Goal: Transaction & Acquisition: Obtain resource

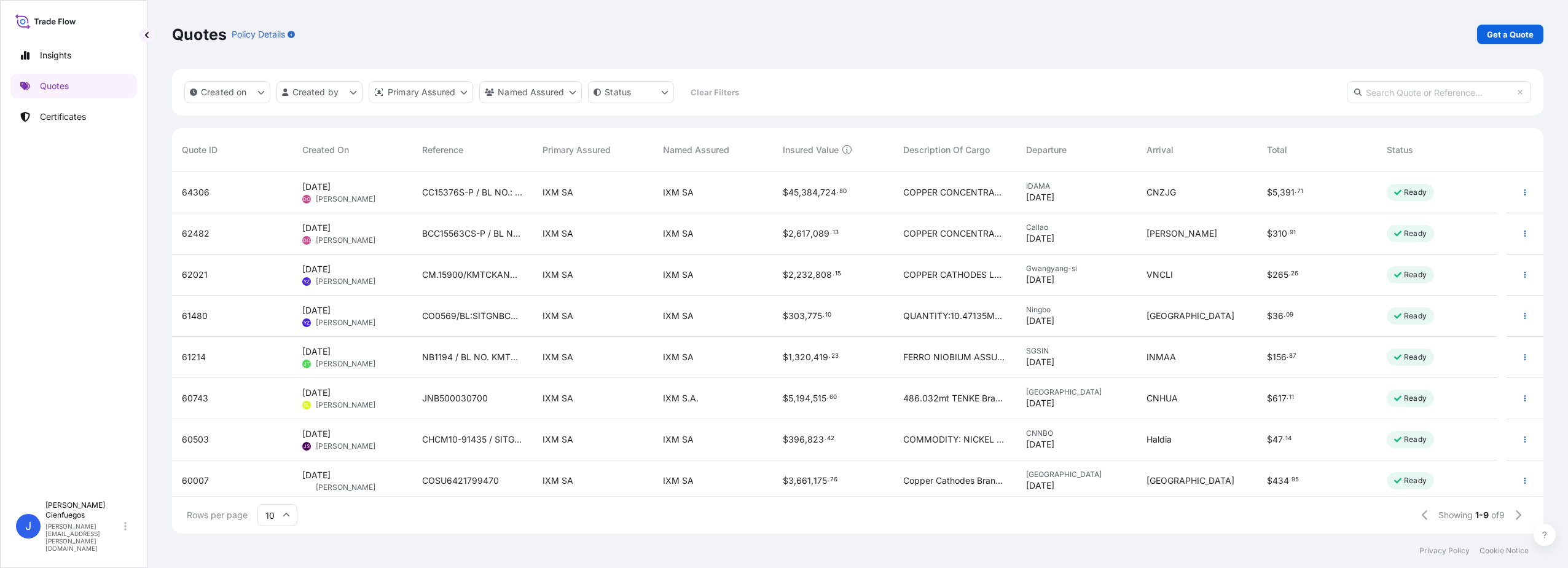
scroll to position [359, 1363]
click at [1502, 41] on link "Get a Quote" at bounding box center [1509, 33] width 66 height 20
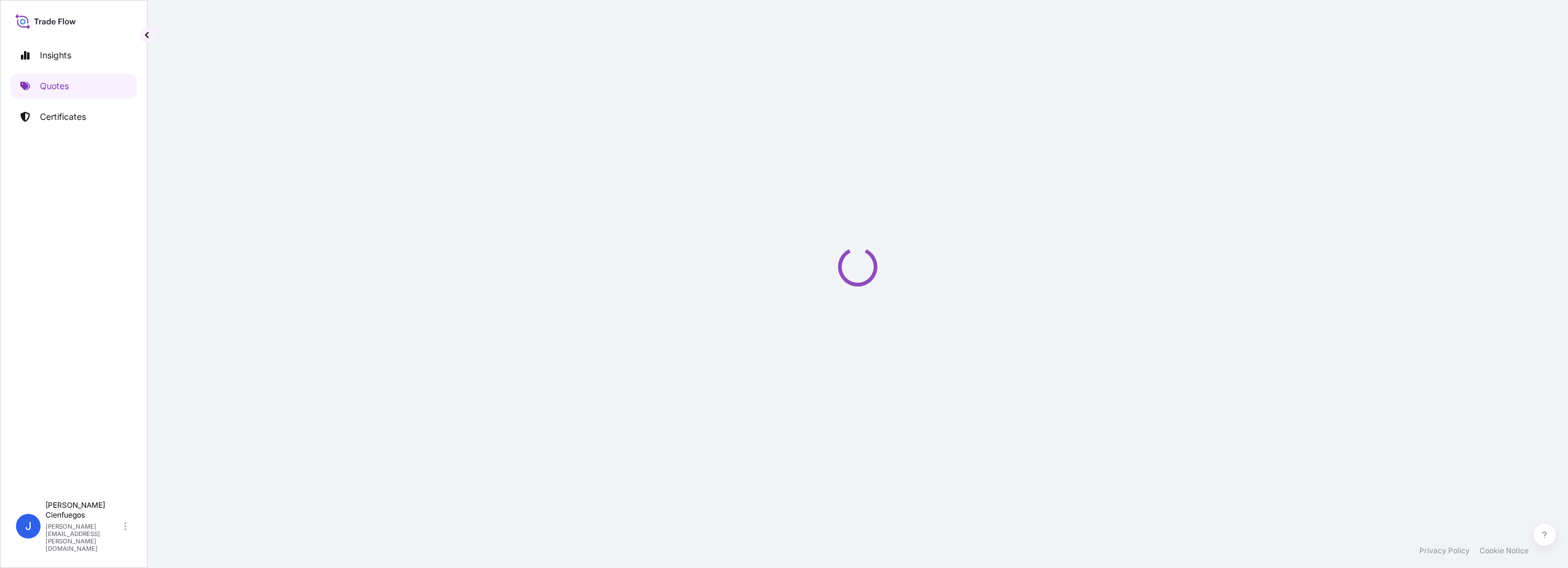
select select "Sea"
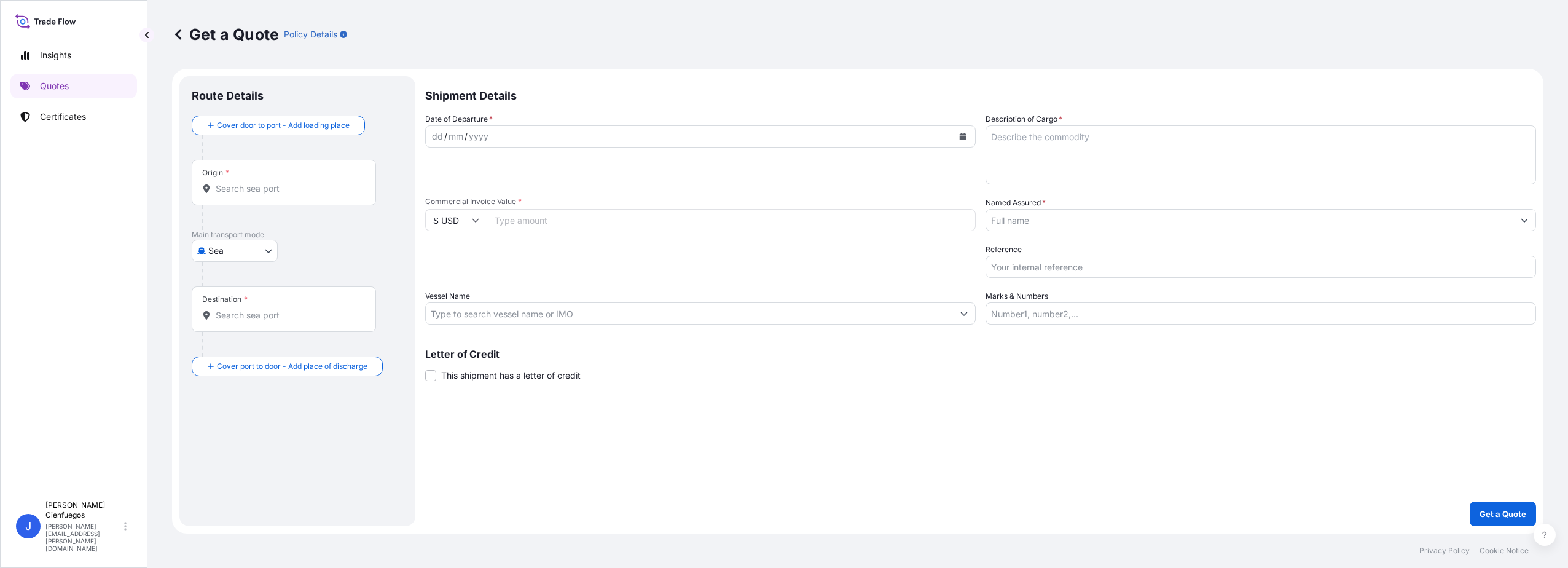
click at [557, 133] on div "dd / mm / yyyy" at bounding box center [689, 137] width 528 height 22
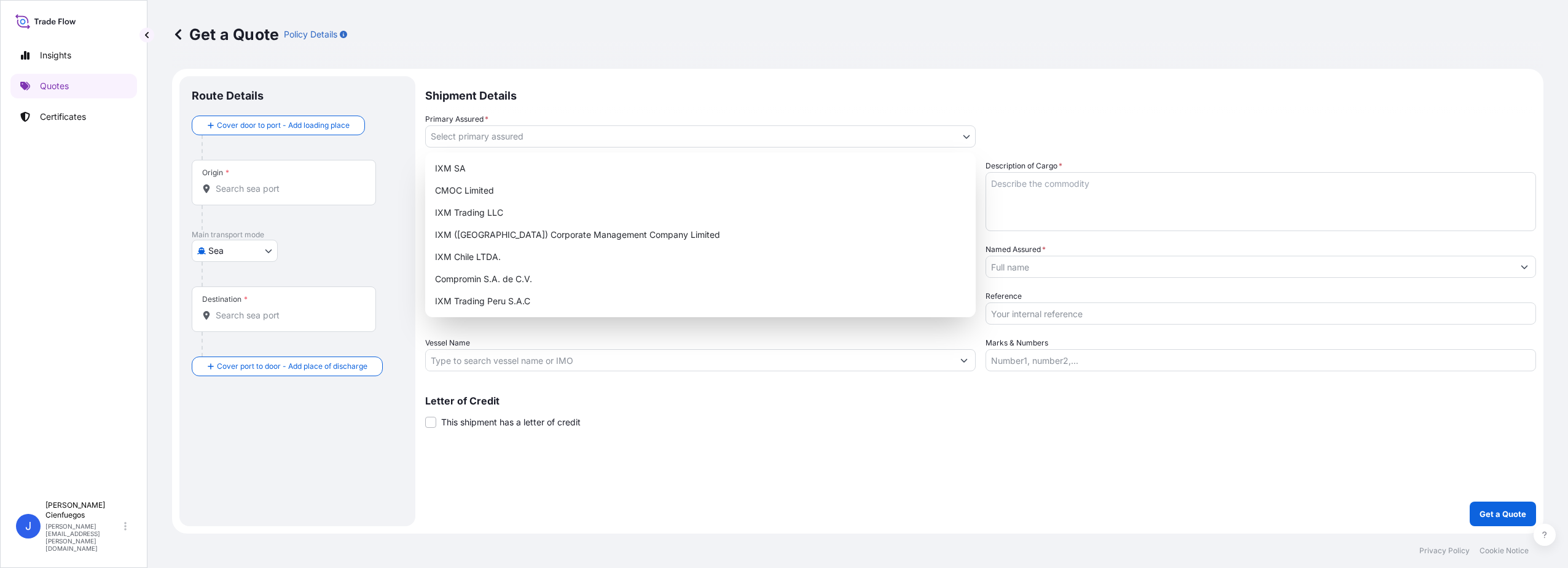
click at [481, 134] on body "Insights Quotes Certificates J [PERSON_NAME] [PERSON_NAME][EMAIL_ADDRESS][PERSO…" at bounding box center [784, 284] width 1568 height 568
click at [491, 163] on div "IXM SA" at bounding box center [700, 168] width 541 height 22
select select "31846"
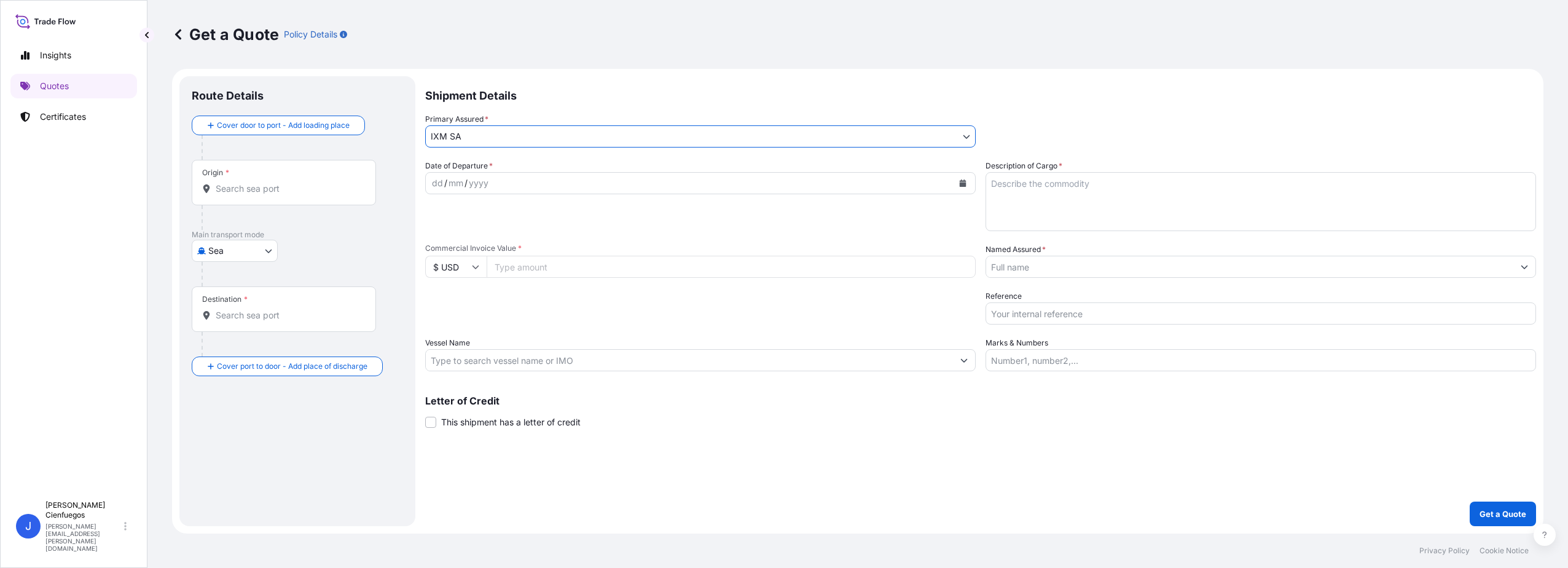
click at [1031, 269] on input "Named Assured *" at bounding box center [1250, 267] width 528 height 22
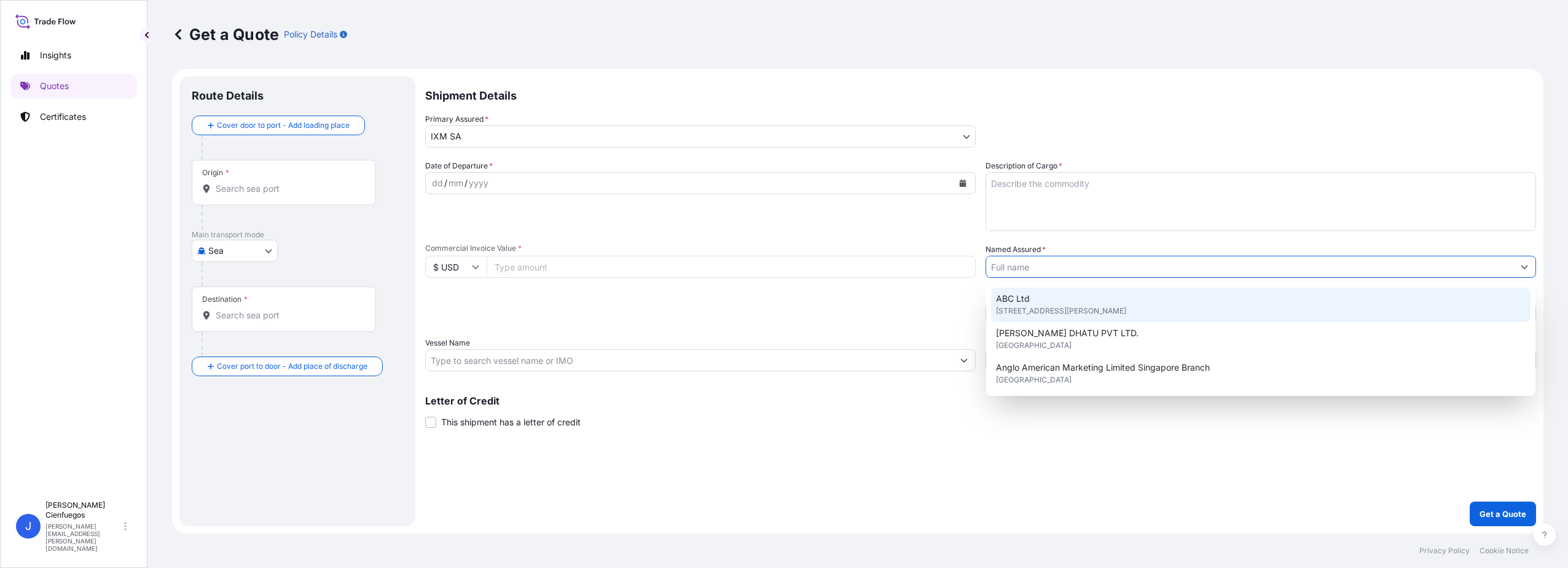
click at [1049, 262] on input "Named Assured *" at bounding box center [1250, 267] width 528 height 22
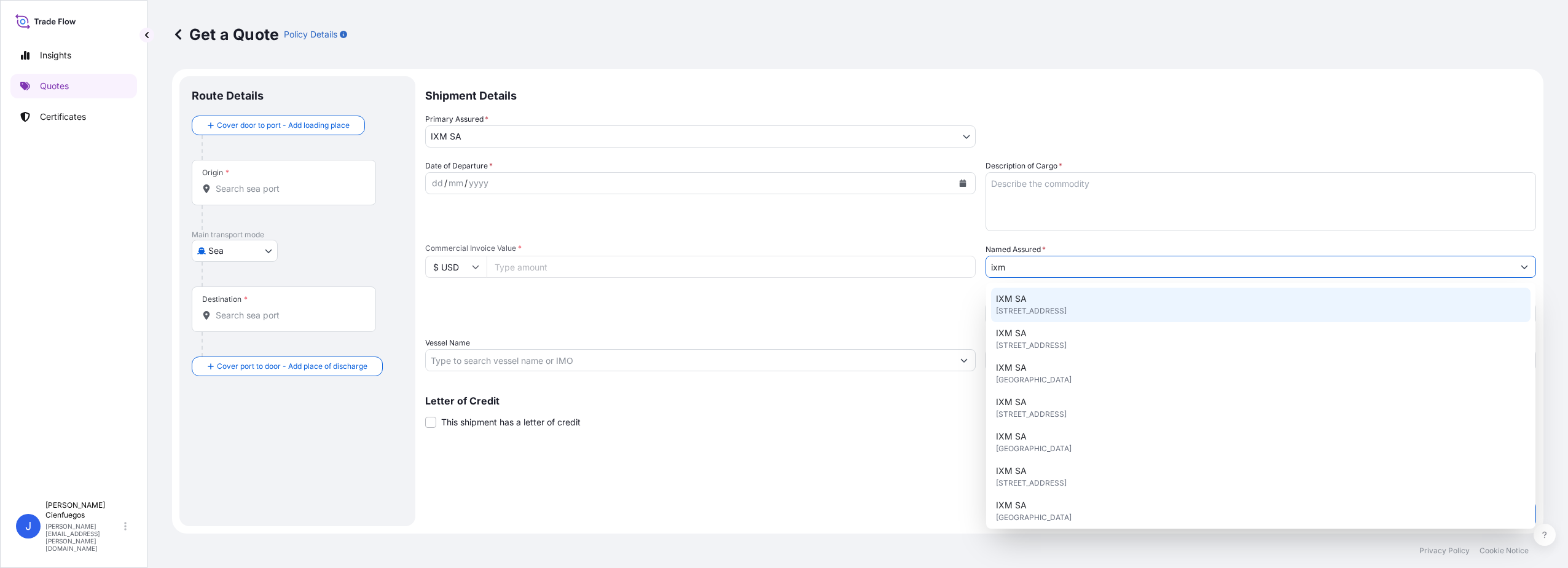
click at [1026, 305] on span "[STREET_ADDRESS]" at bounding box center [1031, 310] width 71 height 12
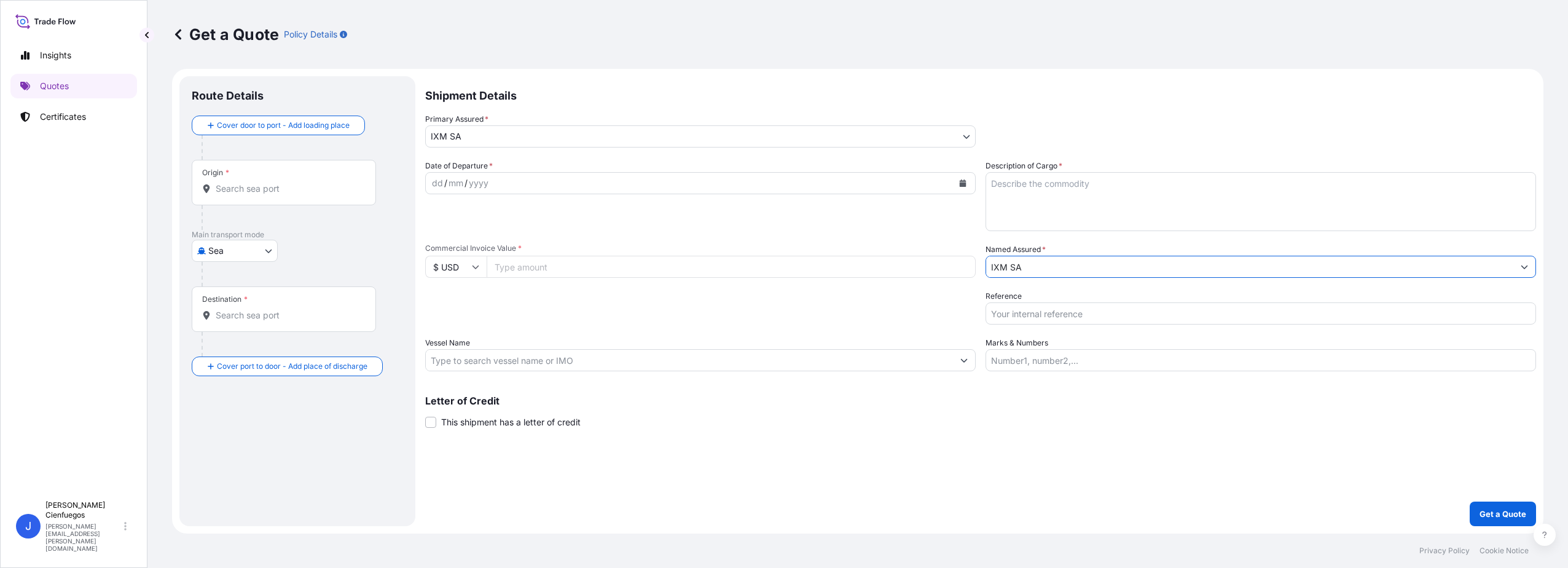
type input "IXM SA"
click at [484, 177] on div "yyyy" at bounding box center [478, 183] width 22 height 15
click at [724, 193] on div "dd / mm / yyyy" at bounding box center [689, 183] width 528 height 22
click at [718, 186] on div "dd / mm / yyyy" at bounding box center [689, 183] width 528 height 22
click at [963, 180] on icon "Calendar" at bounding box center [963, 183] width 7 height 7
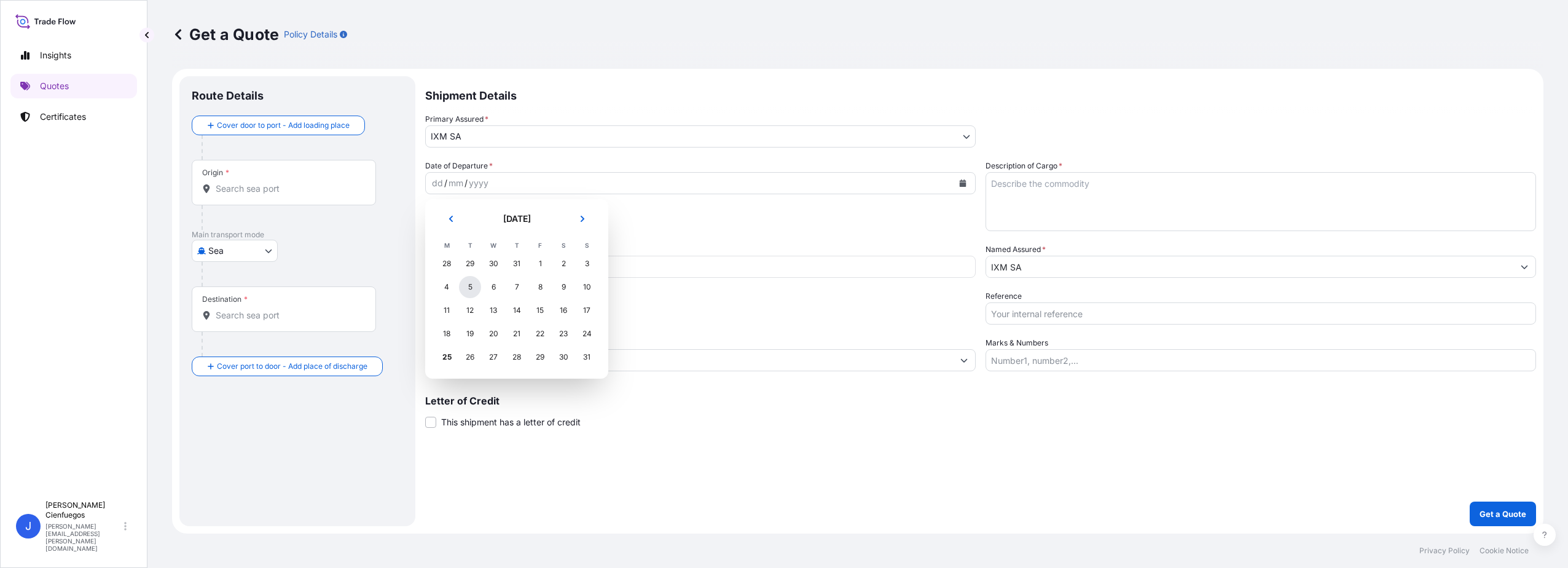
click at [473, 286] on div "5" at bounding box center [470, 287] width 22 height 22
click at [545, 273] on input "Commercial Invoice Value *" at bounding box center [731, 267] width 490 height 22
type input "4728748.80"
drag, startPoint x: 1078, startPoint y: 302, endPoint x: 1079, endPoint y: 315, distance: 13.0
click at [1078, 304] on div "Reference" at bounding box center [1261, 307] width 551 height 34
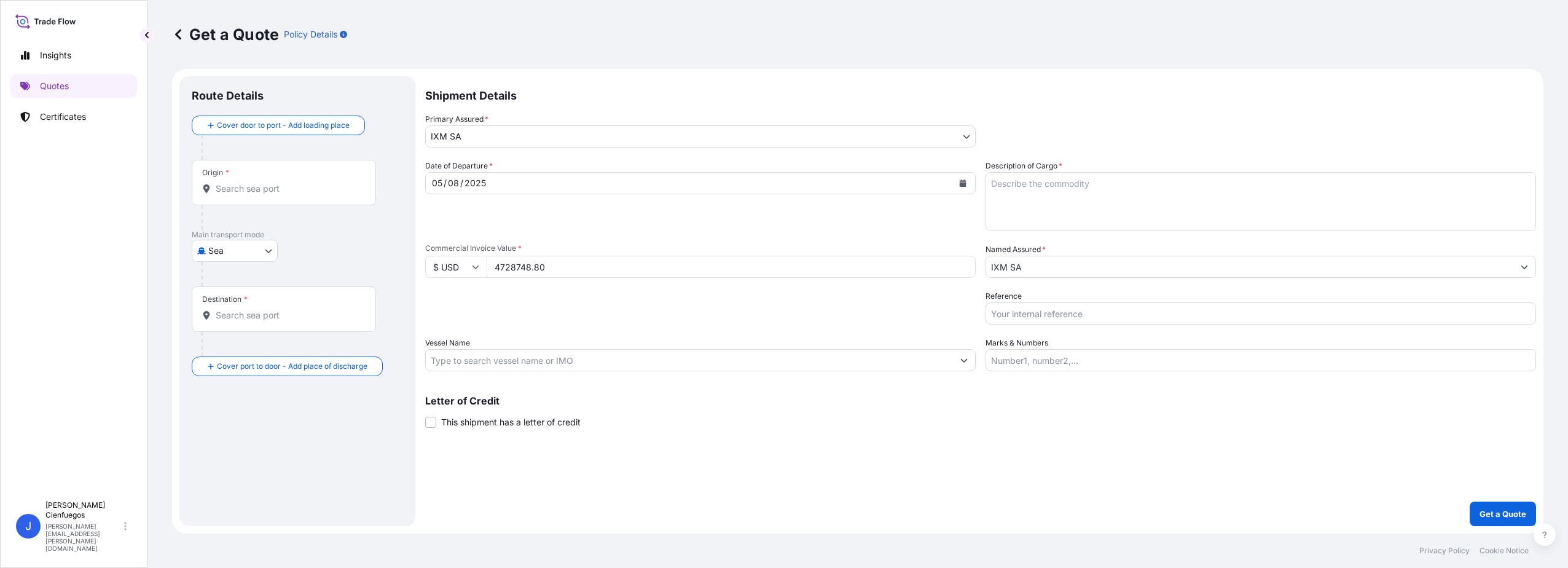
click at [1079, 315] on input "Reference" at bounding box center [1261, 313] width 551 height 22
click at [1089, 318] on input "Reference" at bounding box center [1261, 313] width 551 height 22
paste input "(H)EMCLSA83115"
type input "CM.16605/(H)EMCLSA83115"
click at [734, 359] on input "Vessel Name" at bounding box center [689, 361] width 528 height 22
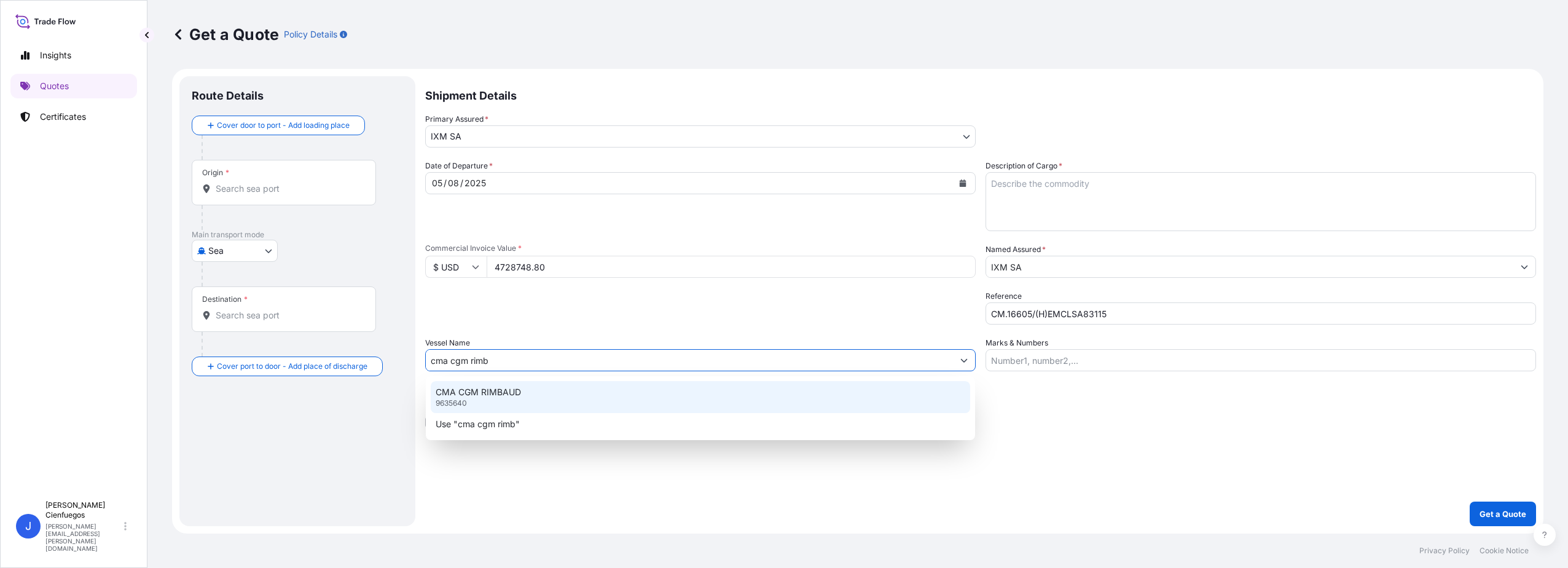
click at [533, 404] on div "CMA CGM RIMBAUD 9635640" at bounding box center [700, 397] width 540 height 32
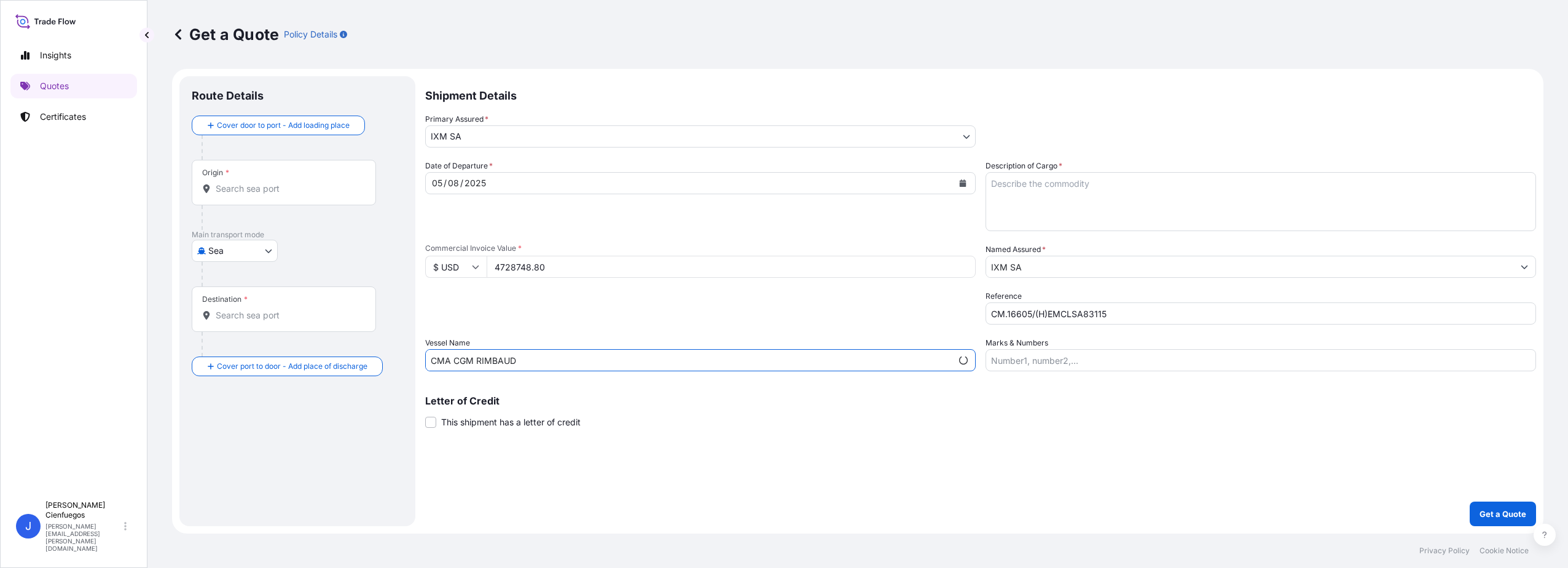
type input "CMA CGM RIMBAUD"
click at [1058, 366] on input "Marks & Numbers" at bounding box center [1261, 361] width 551 height 22
type input "238"
click at [1053, 194] on textarea "Description of Cargo *" at bounding box center [1261, 202] width 551 height 59
click at [1050, 210] on textarea "Description of Cargo *" at bounding box center [1261, 202] width 551 height 59
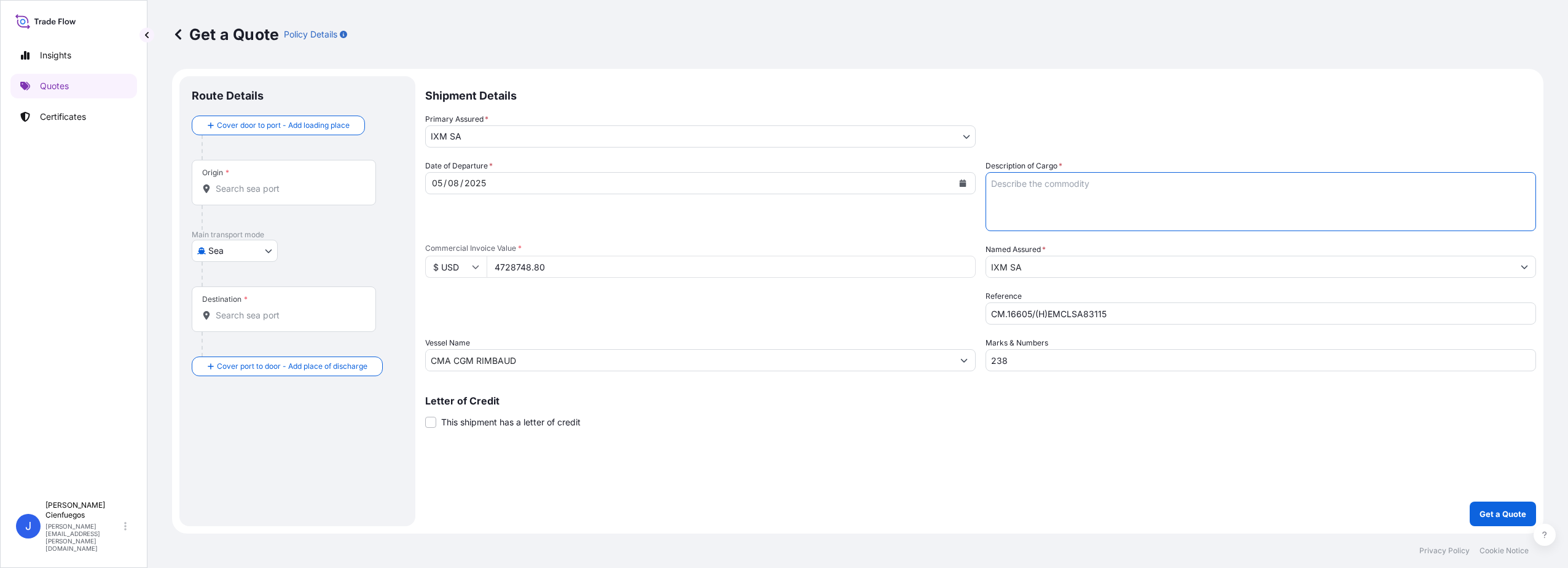
paste textarea "Copper Cathodes"
paste textarea "HS Code: 74031100"
paste textarea "Brand: [PERSON_NAME]"
type textarea "Copper Cathodes HS Code: 74031100 Brand: [PERSON_NAME]"
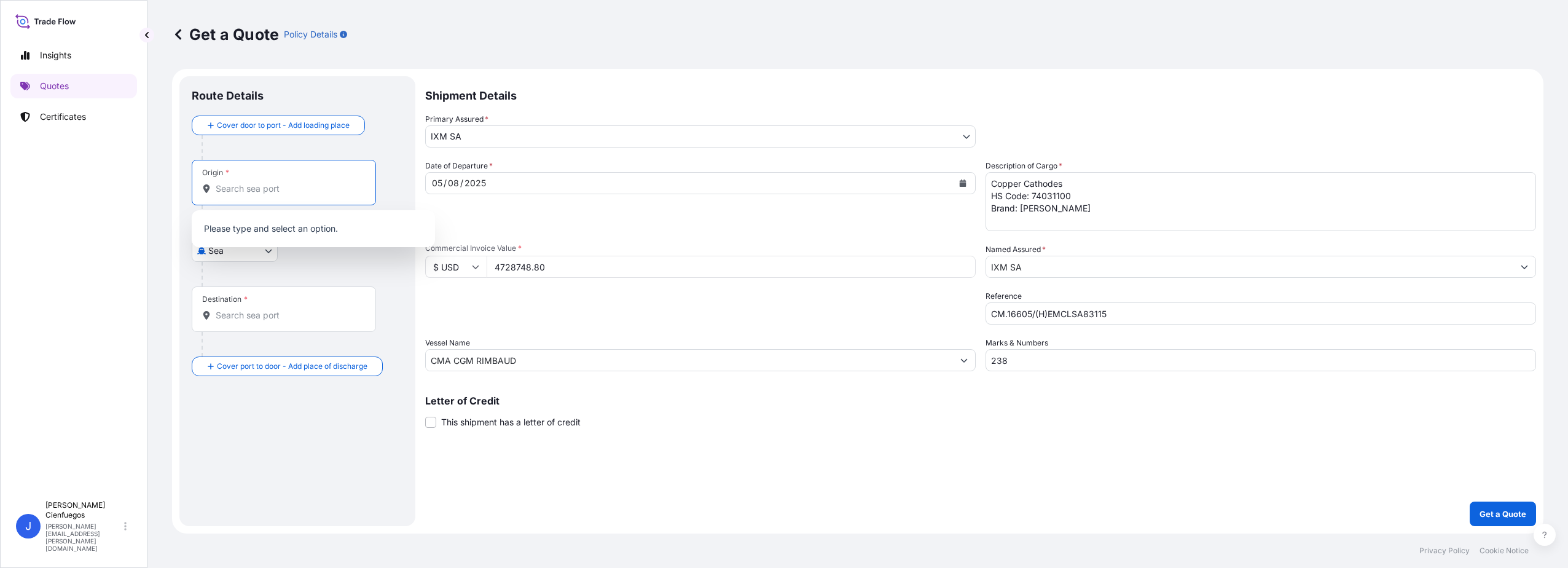
click at [218, 185] on input "Origin *" at bounding box center [288, 188] width 145 height 12
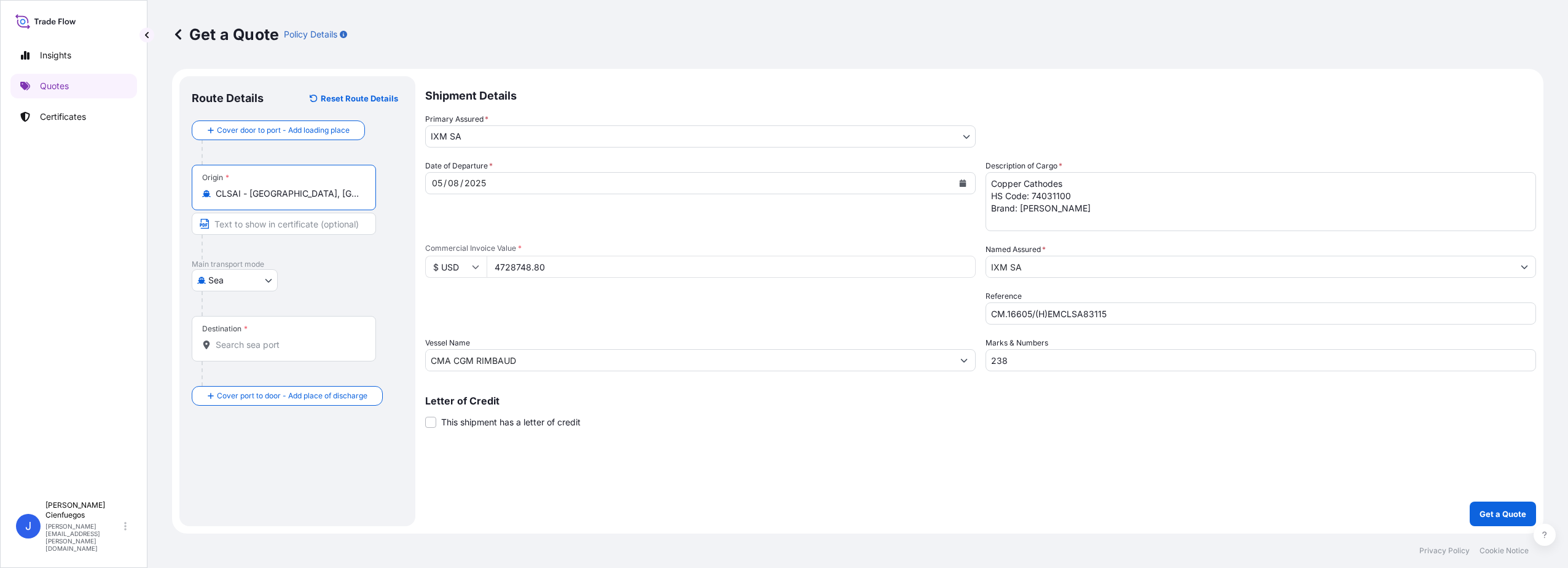
type input "CLSAI - [GEOGRAPHIC_DATA], [GEOGRAPHIC_DATA]"
click at [272, 341] on input "Destination *" at bounding box center [290, 344] width 150 height 12
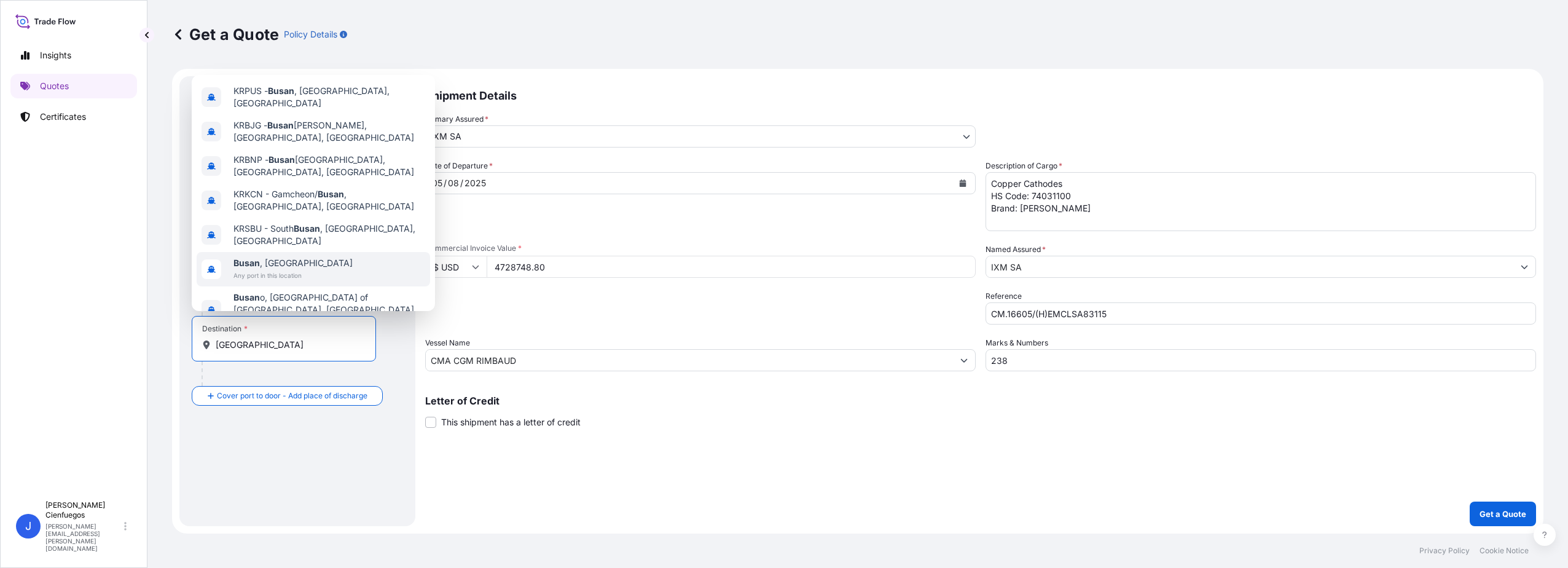
click at [322, 252] on div "[GEOGRAPHIC_DATA] , [GEOGRAPHIC_DATA] Any port in this location" at bounding box center [313, 269] width 233 height 34
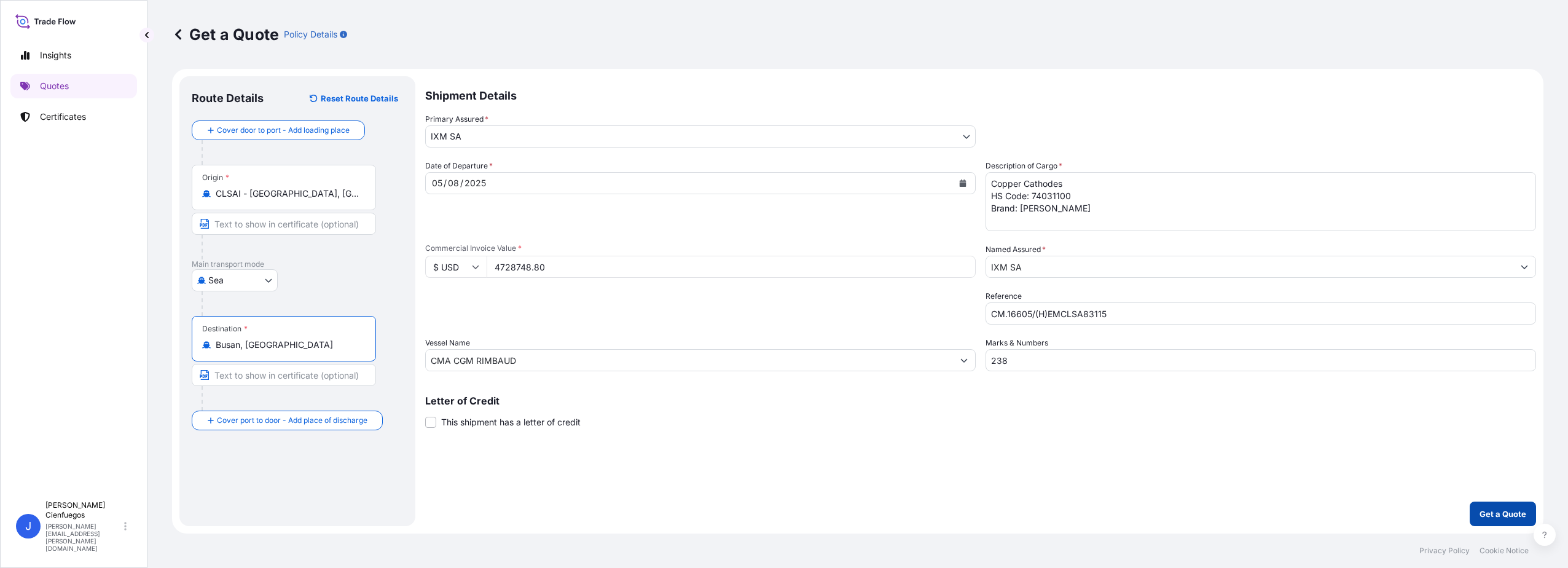
type input "Busan, [GEOGRAPHIC_DATA]"
click at [1493, 517] on p "Get a Quote" at bounding box center [1503, 513] width 46 height 12
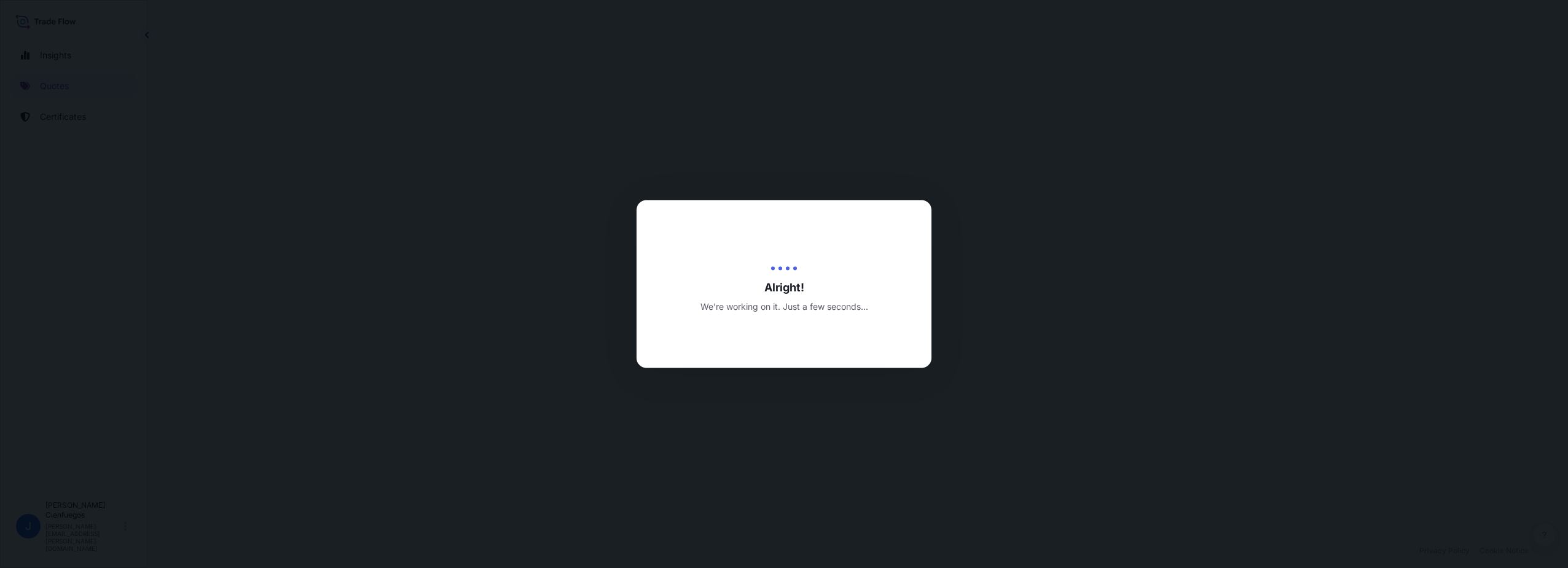
select select "Sea"
select select "31846"
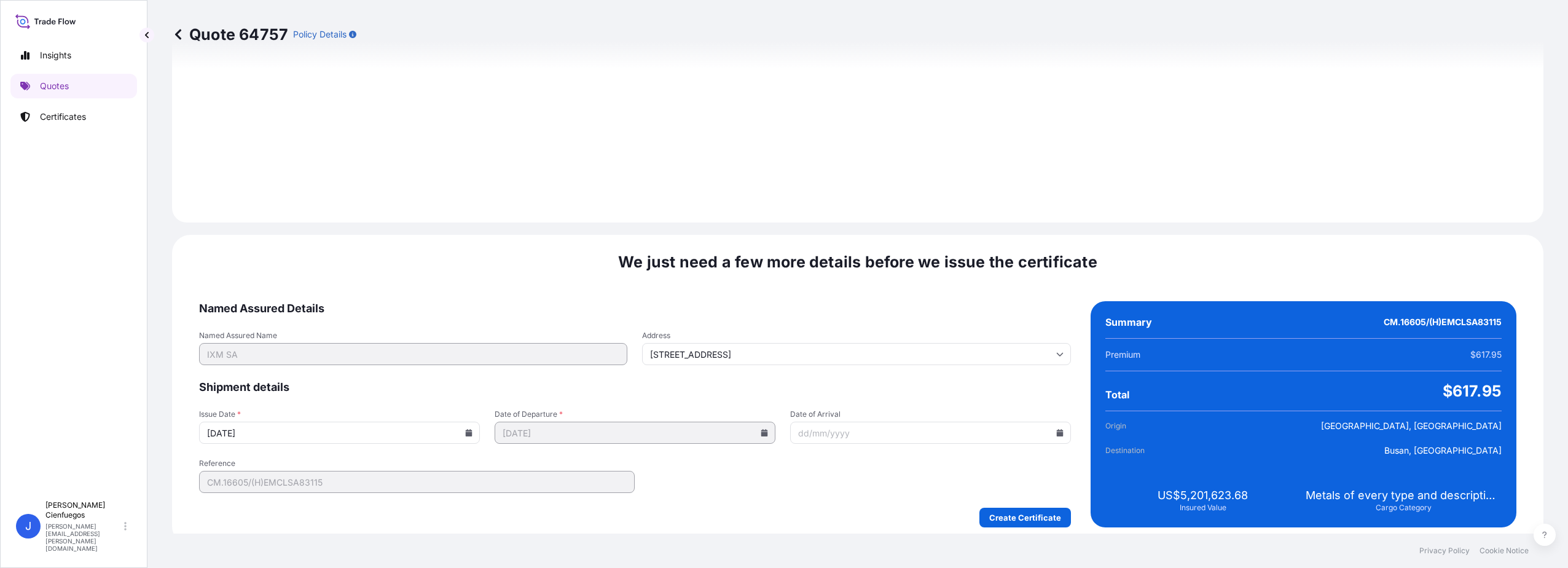
scroll to position [1283, 0]
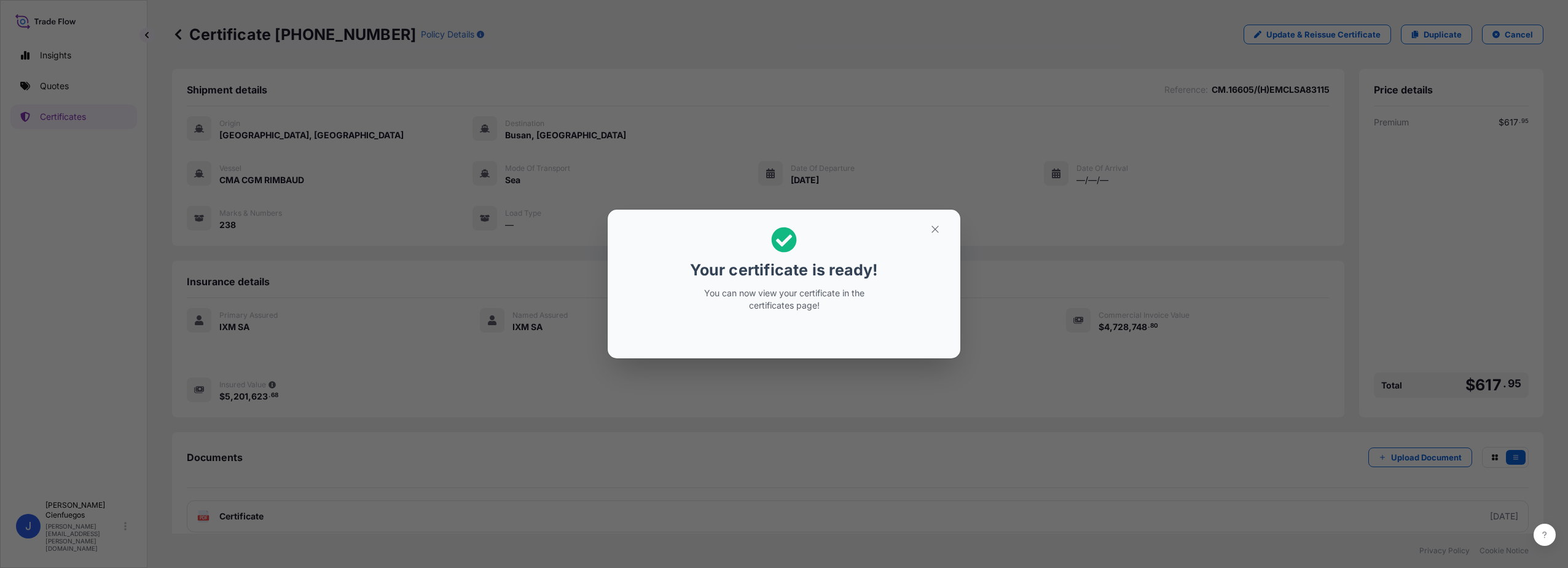
click at [380, 521] on div "Your certificate is ready! You can now view your certificate in the certificate…" at bounding box center [784, 284] width 1568 height 568
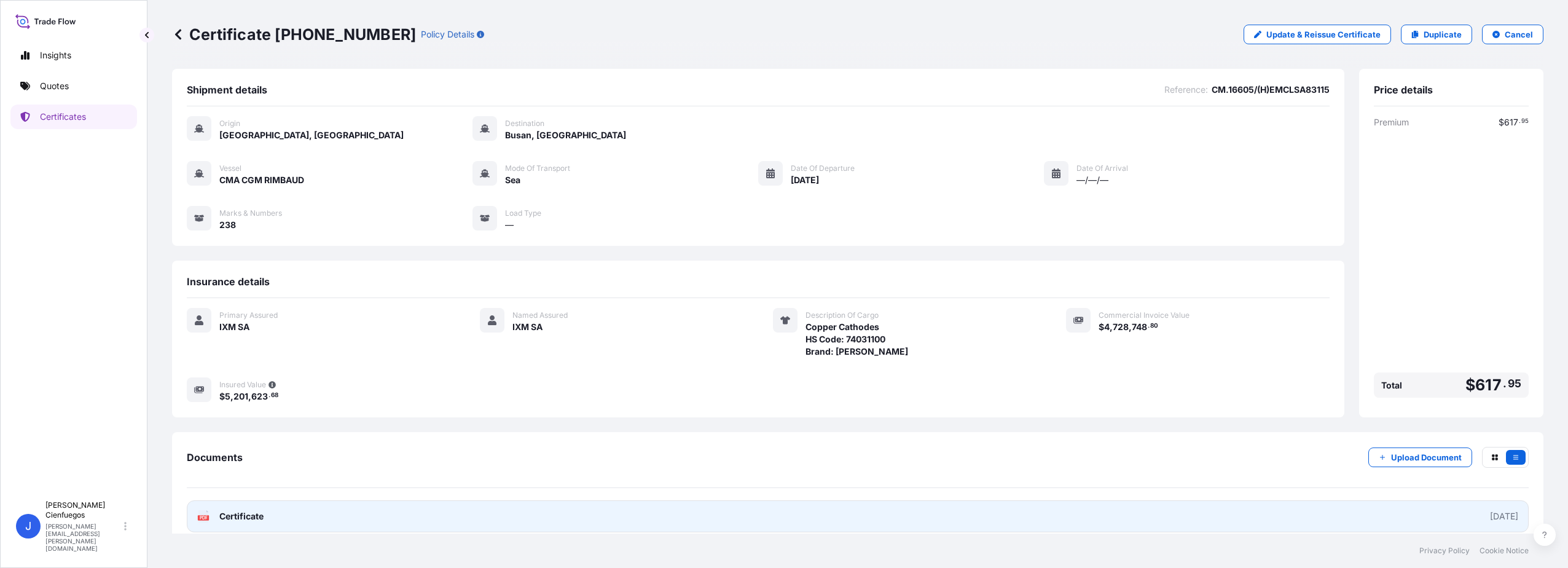
click at [394, 521] on link "PDF Certificate [DATE]" at bounding box center [857, 516] width 1342 height 32
